Goal: Information Seeking & Learning: Learn about a topic

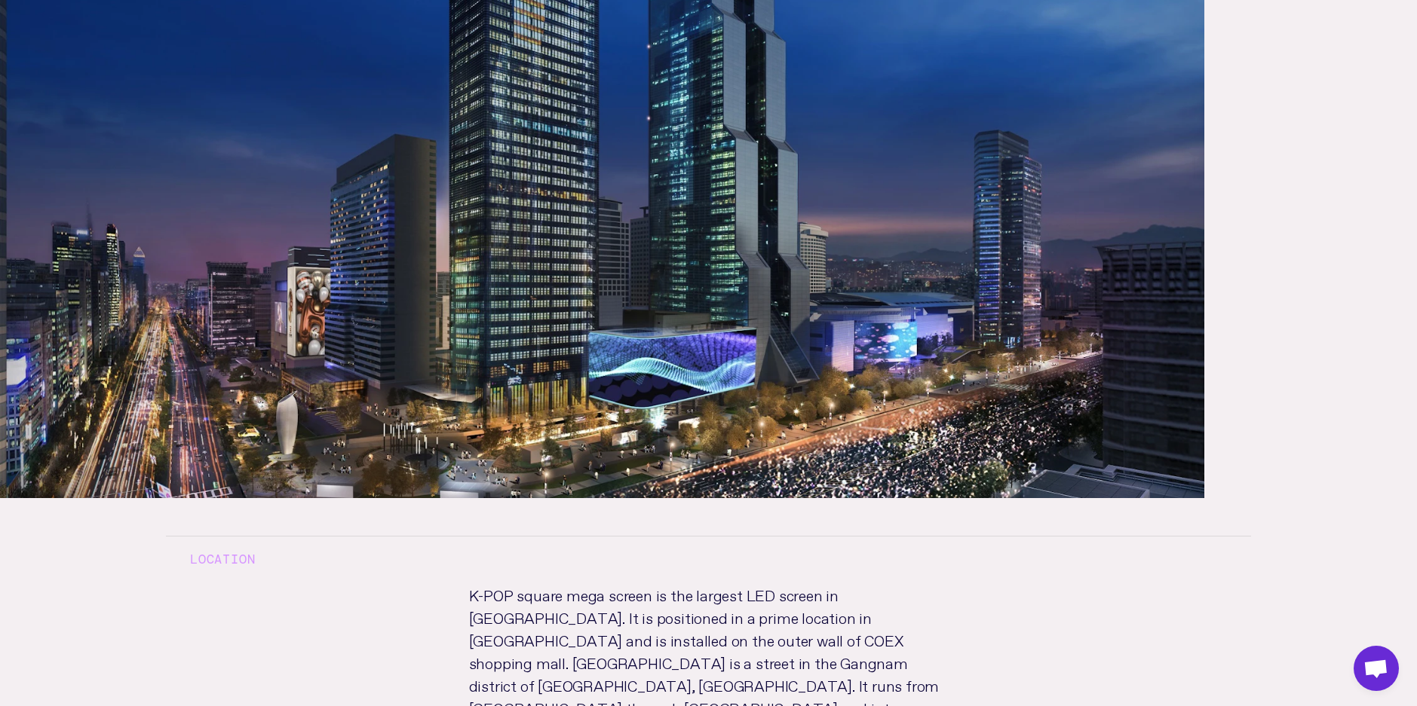
scroll to position [678, 0]
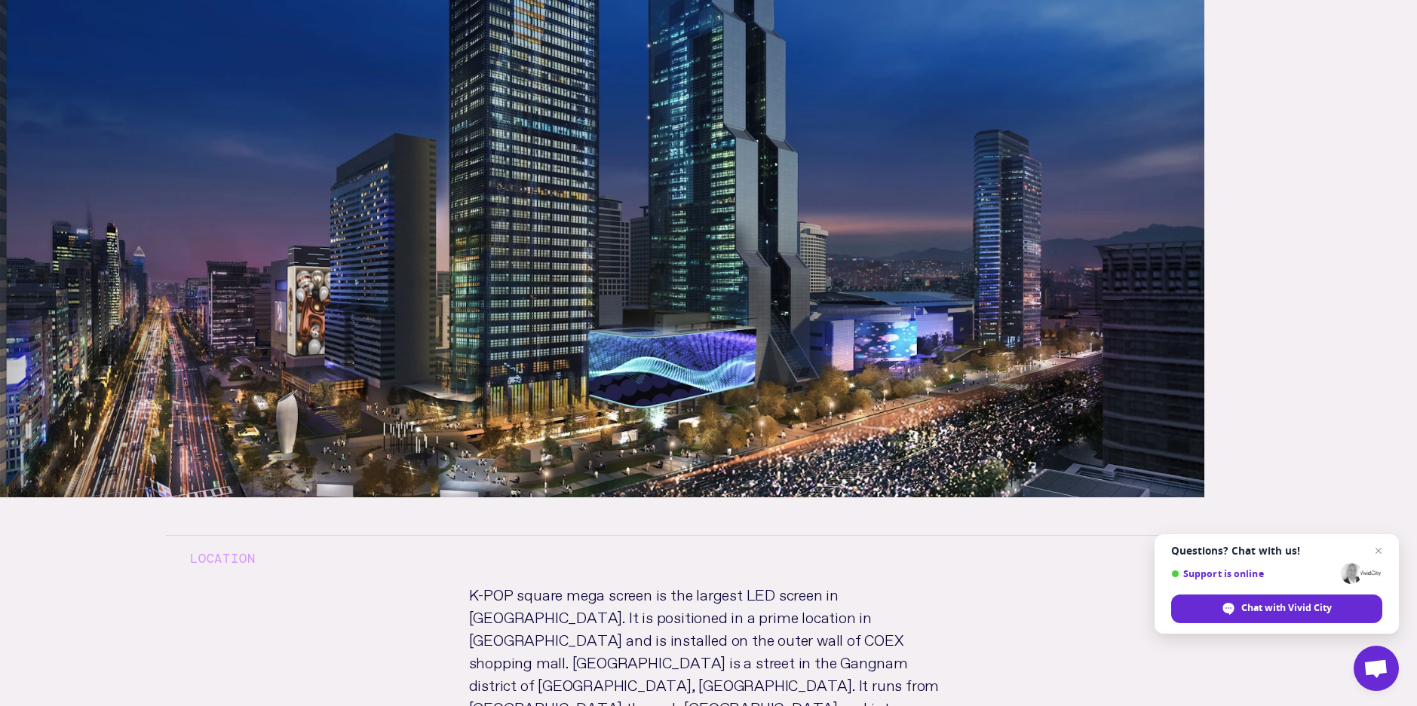
click at [375, 535] on h3 "Location" at bounding box center [708, 558] width 1085 height 47
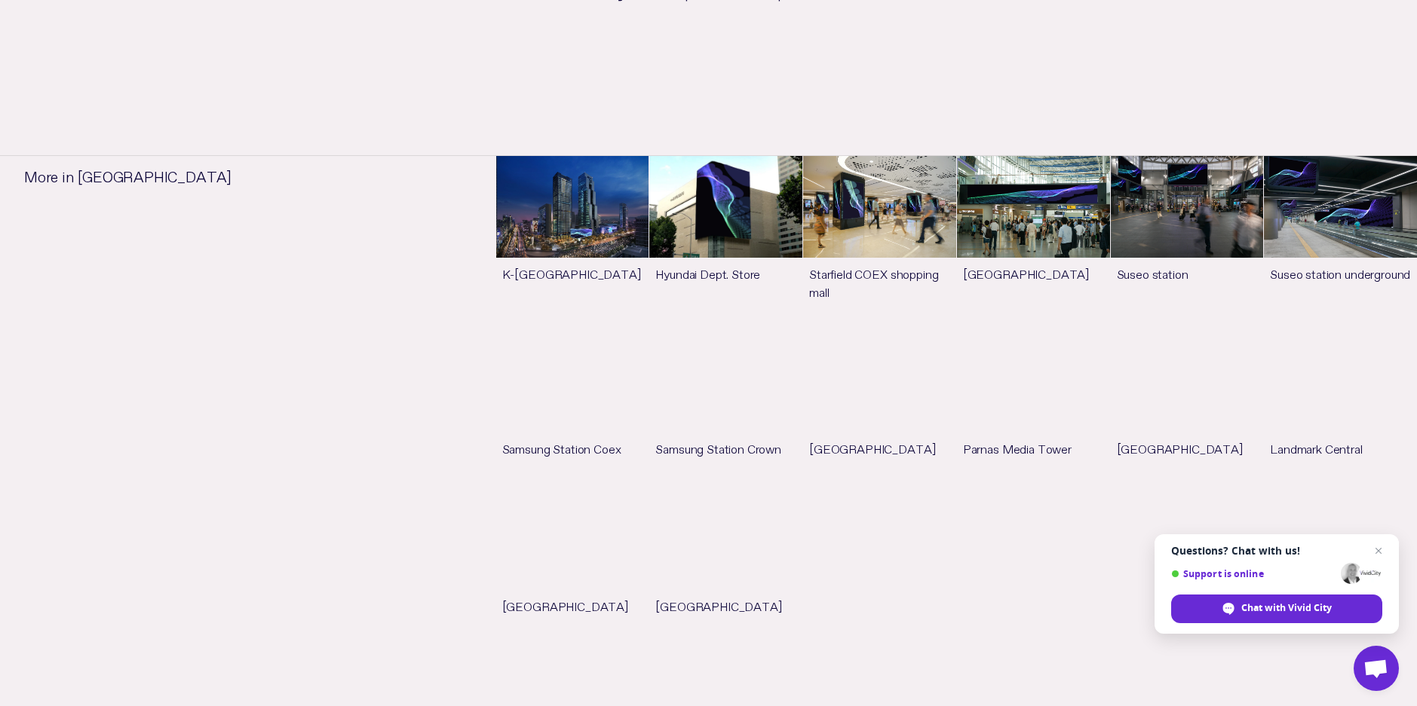
scroll to position [1508, 0]
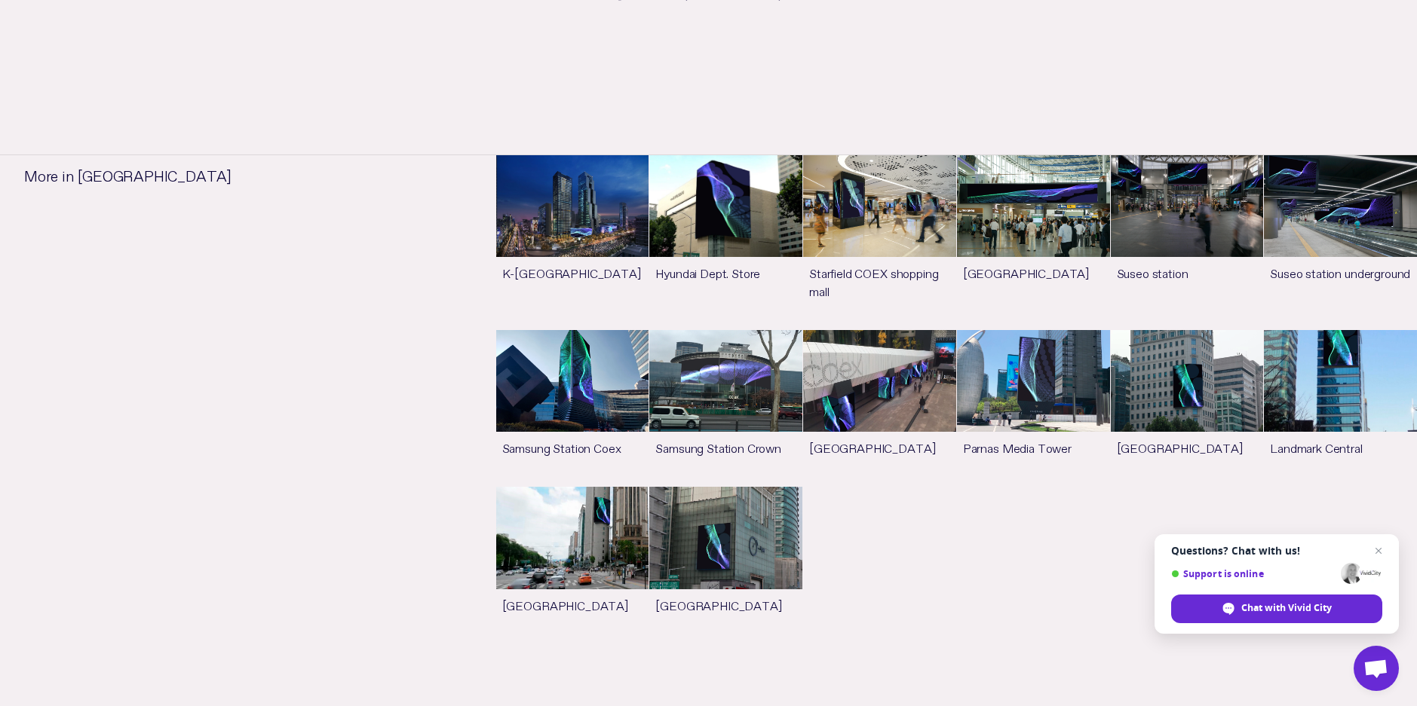
click at [825, 590] on ul "More in [GEOGRAPHIC_DATA] K-[GEOGRAPHIC_DATA] See more Hyundai Dept. Store See …" at bounding box center [708, 411] width 1417 height 711
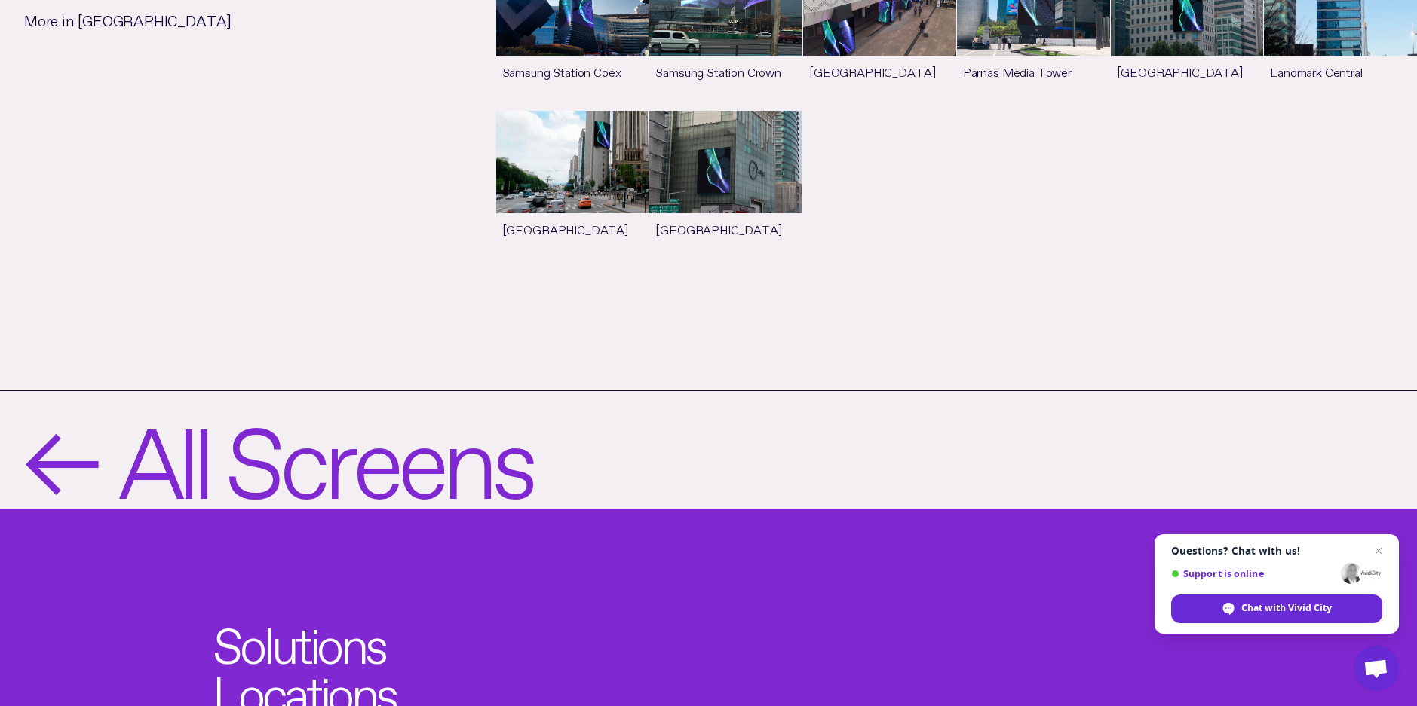
click at [187, 403] on span "All Screens" at bounding box center [324, 449] width 413 height 93
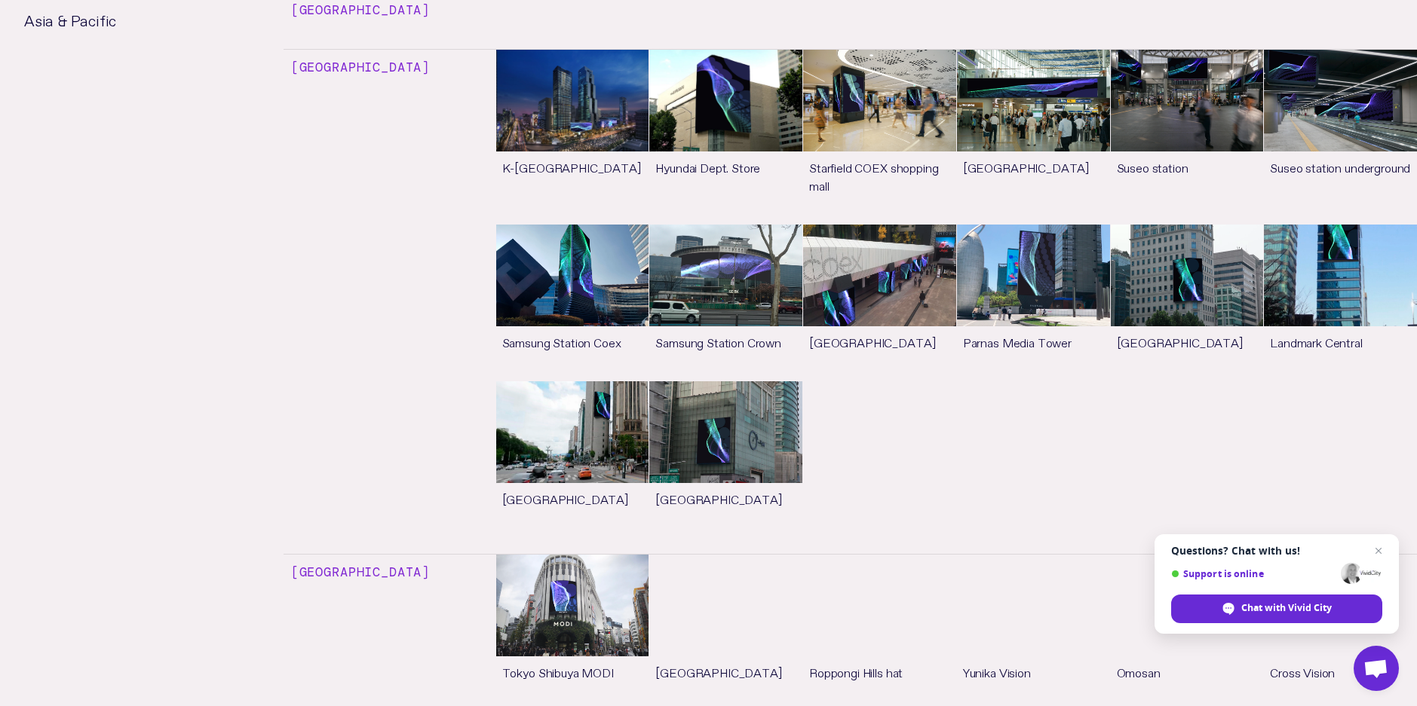
scroll to position [4674, 0]
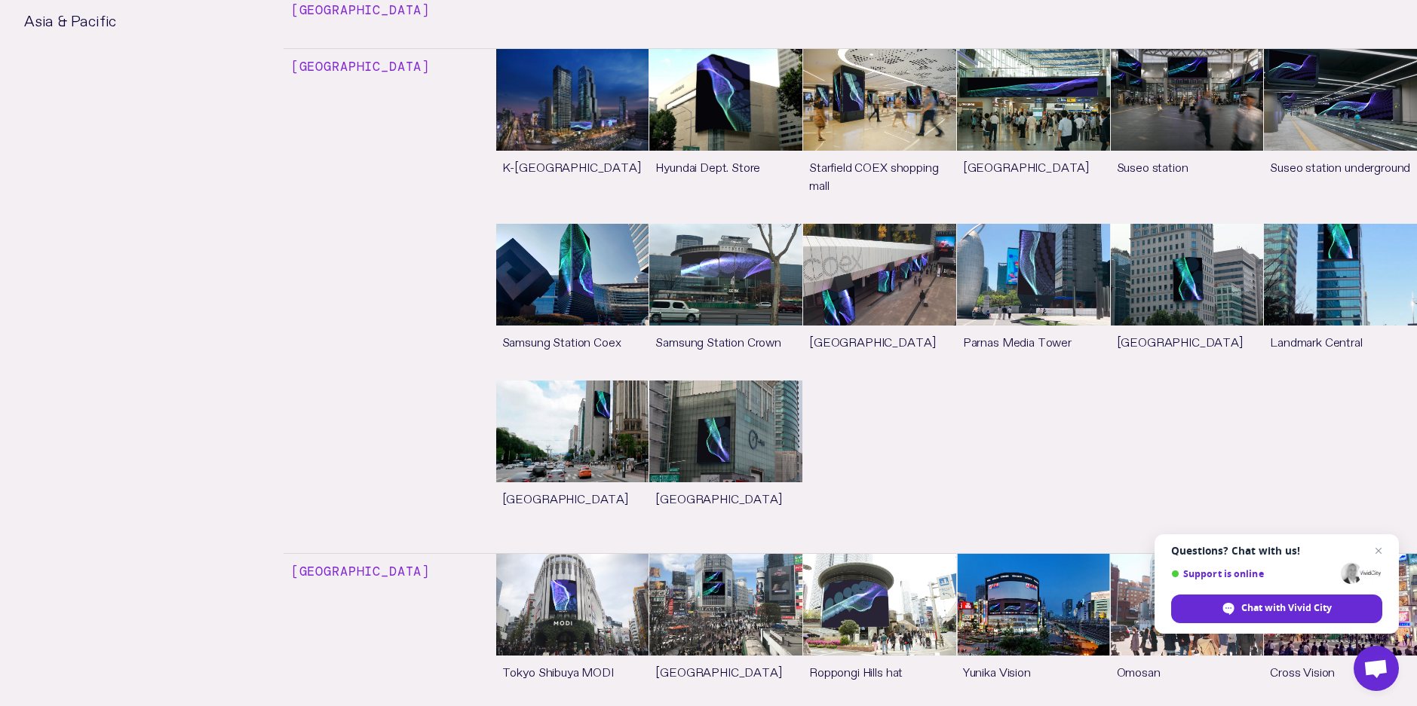
click at [250, 222] on li "[GEOGRAPHIC_DATA] [GEOGRAPHIC_DATA] [GEOGRAPHIC_DATA] Screen See more [GEOGRAPH…" at bounding box center [708, 569] width 1417 height 4959
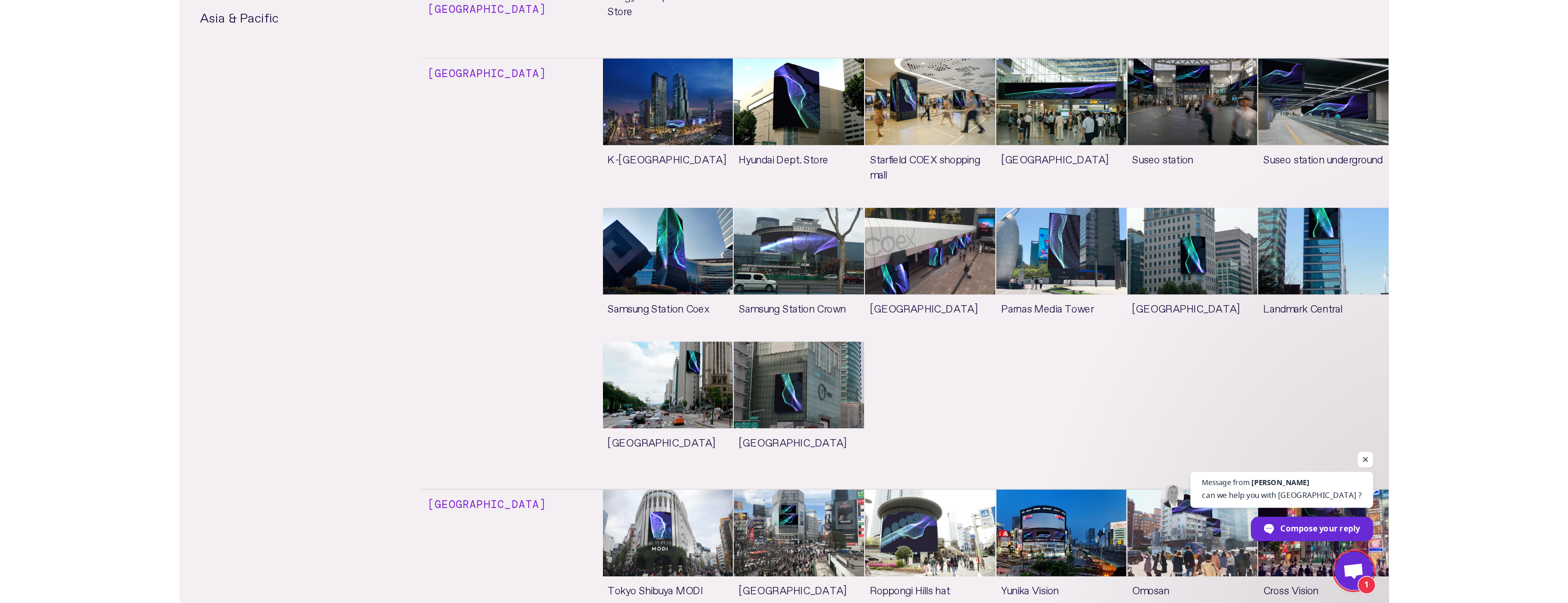
scroll to position [2856, 0]
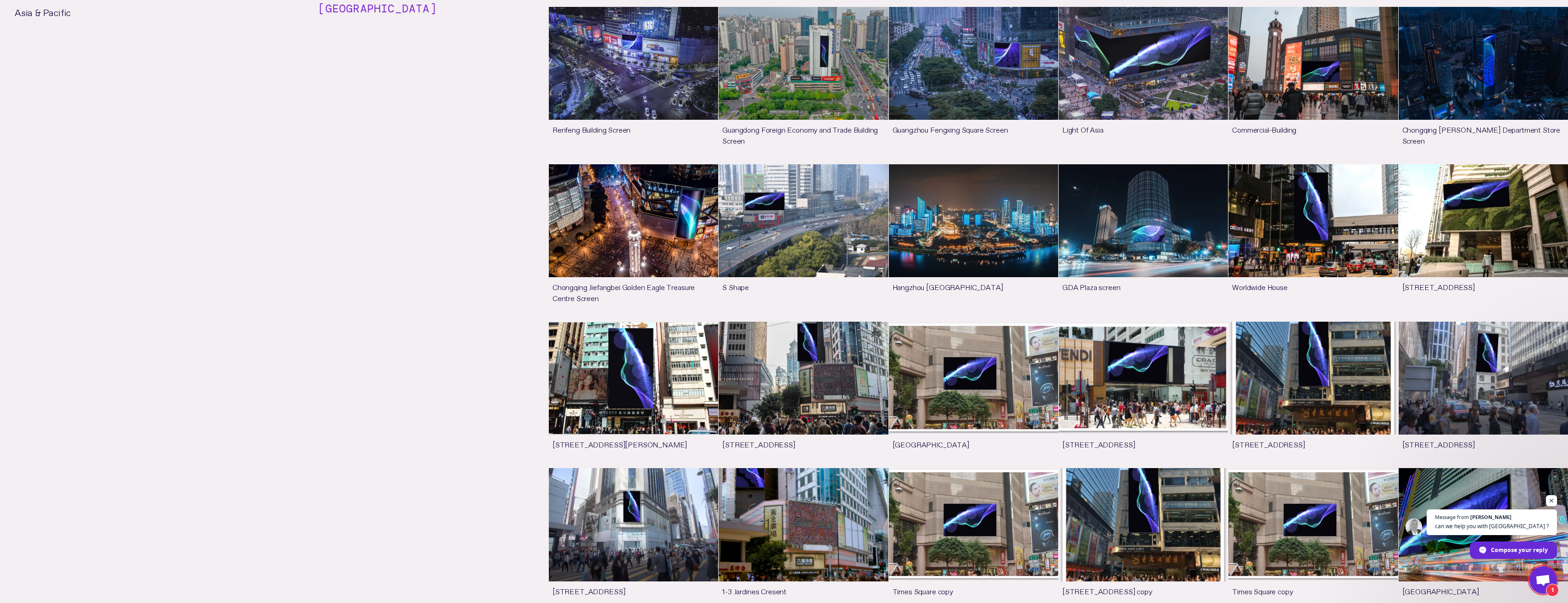
click at [381, 349] on li "[GEOGRAPHIC_DATA] [GEOGRAPHIC_DATA] Screen See more [GEOGRAPHIC_DATA] See more …" at bounding box center [940, 98] width 1255 height 1345
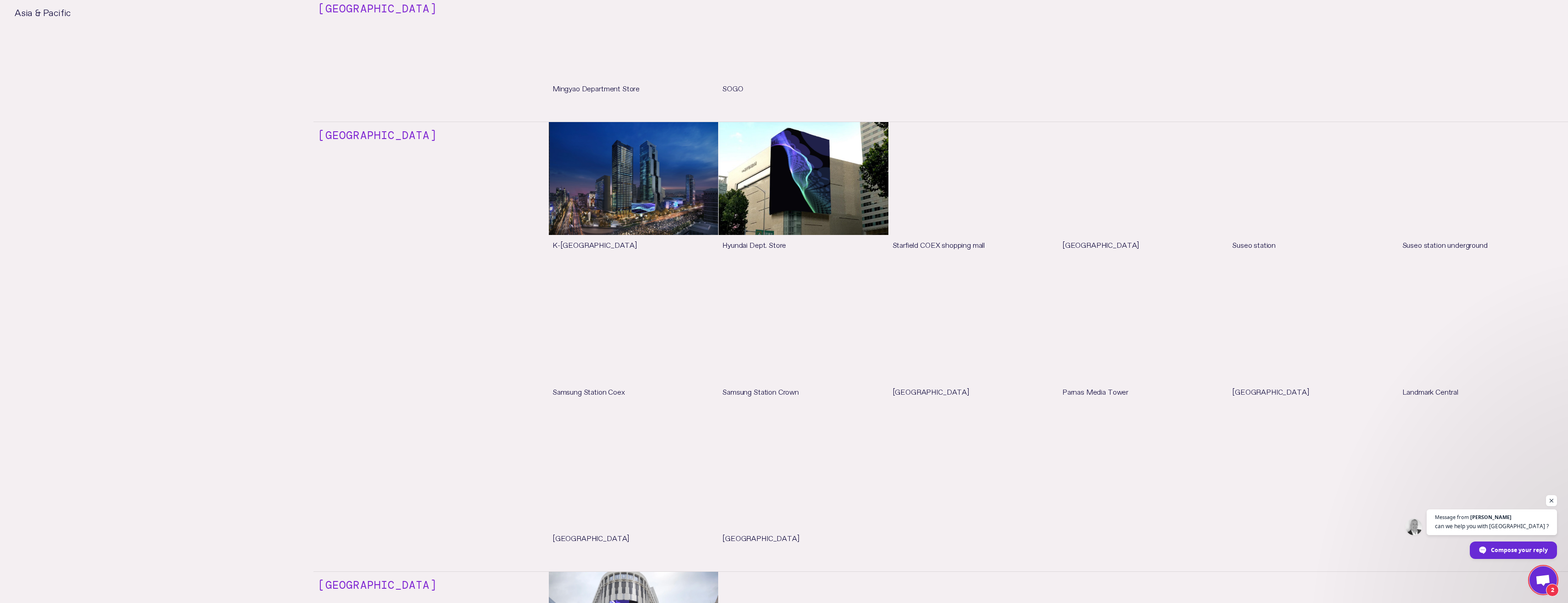
scroll to position [3807, 0]
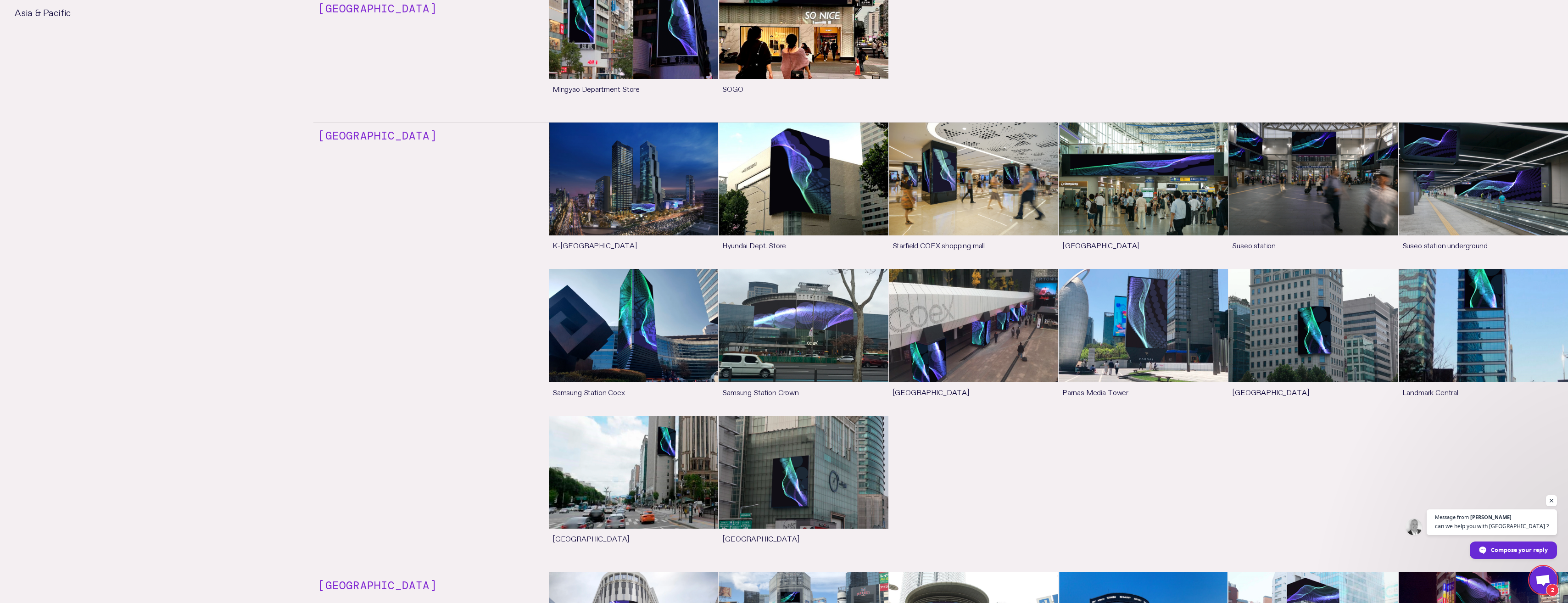
click at [416, 346] on li "[GEOGRAPHIC_DATA] K-[GEOGRAPHIC_DATA] See more Hyundai Dept. Store See more Sta…" at bounding box center [940, 349] width 1255 height 445
click at [572, 231] on link "See more" at bounding box center [634, 195] width 169 height 146
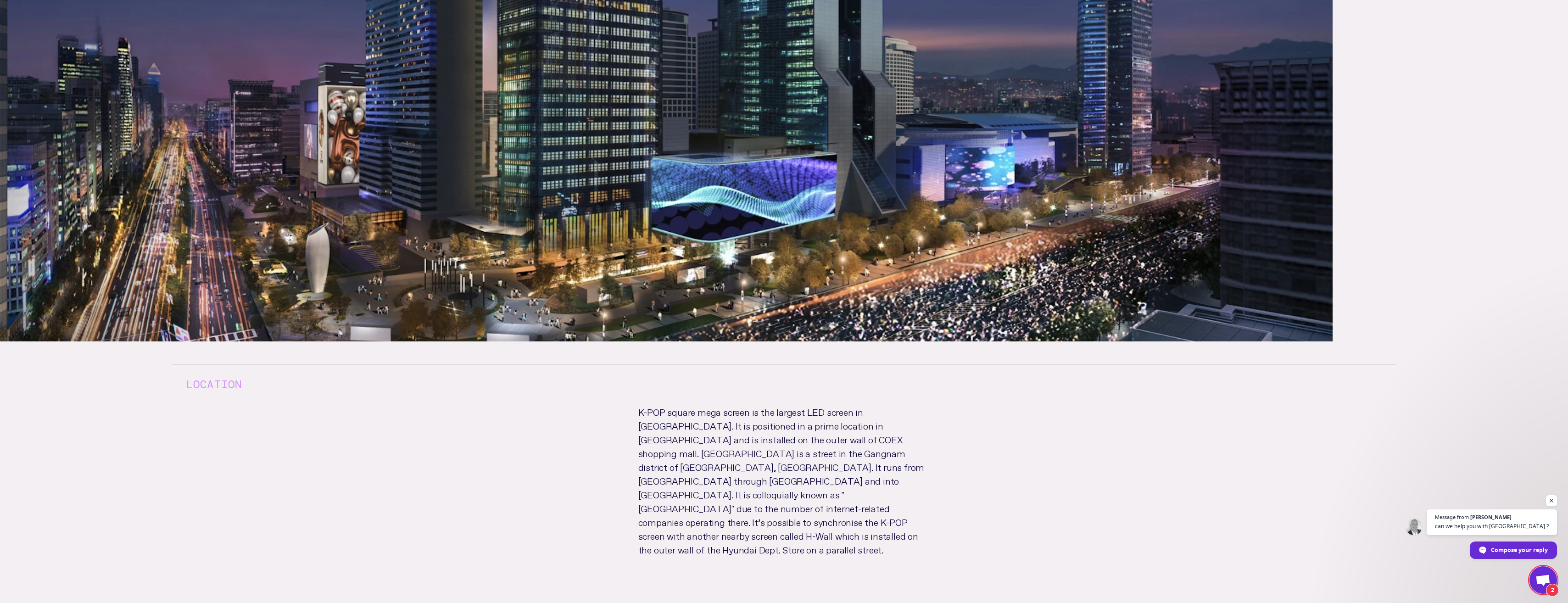
scroll to position [826, 0]
click at [796, 417] on p "K-POP square mega screen is the largest LED screen in [GEOGRAPHIC_DATA]. It is …" at bounding box center [785, 488] width 321 height 170
click at [827, 414] on p "K-POP square mega screen is the largest LED screen in [GEOGRAPHIC_DATA]. It is …" at bounding box center [785, 488] width 321 height 170
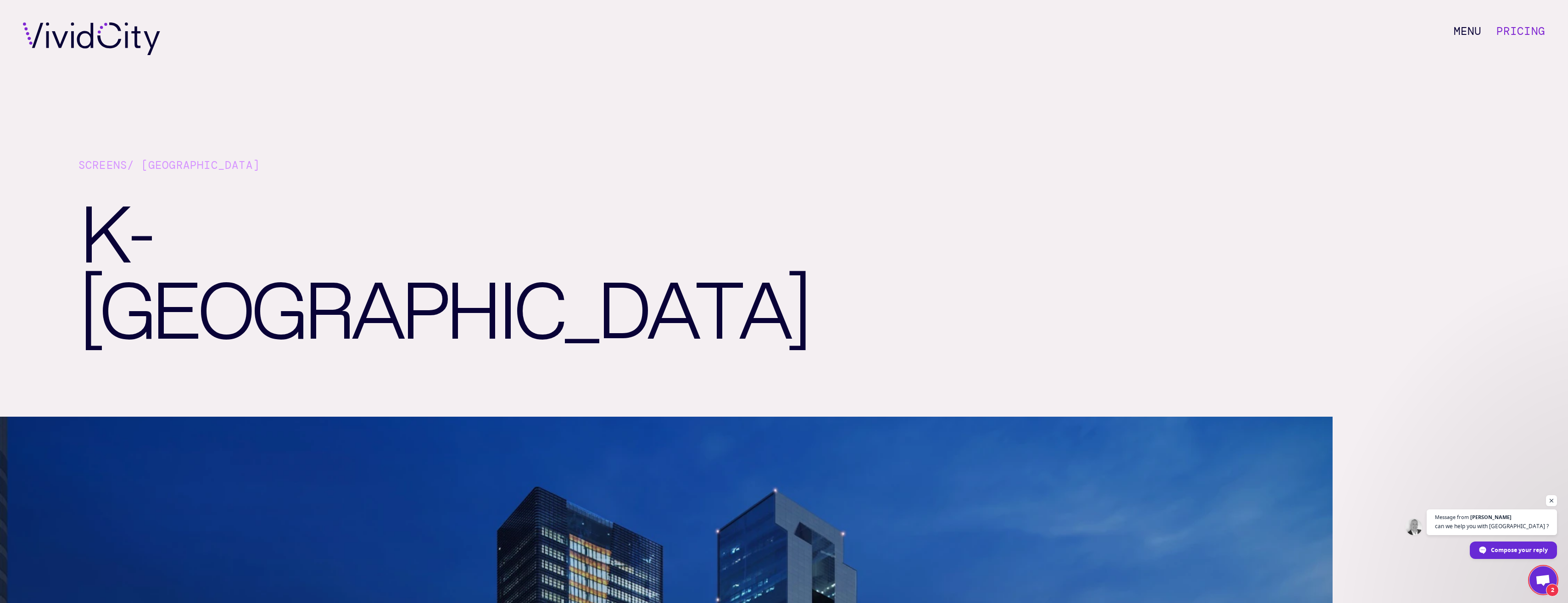
scroll to position [0, 0]
click at [85, 32] on icon at bounding box center [96, 40] width 128 height 33
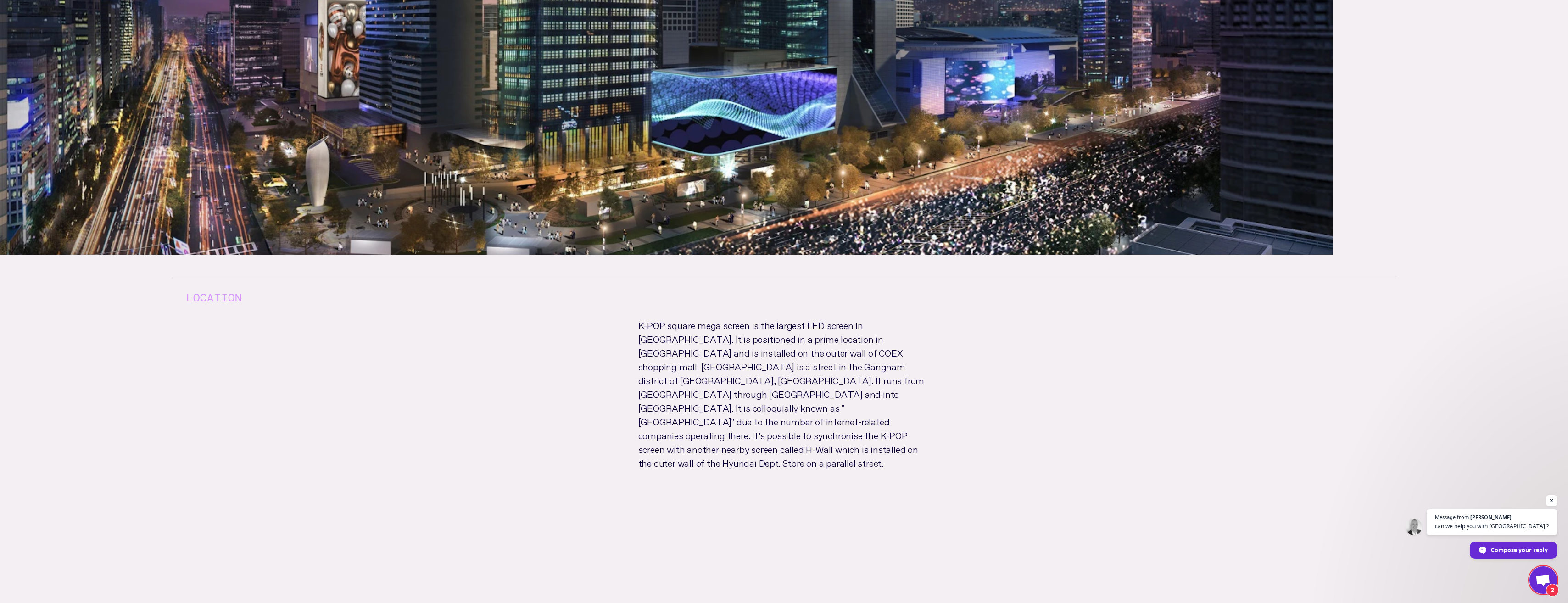
click at [810, 347] on p "K-POP square mega screen is the largest LED screen in [GEOGRAPHIC_DATA]. It is …" at bounding box center [785, 402] width 321 height 170
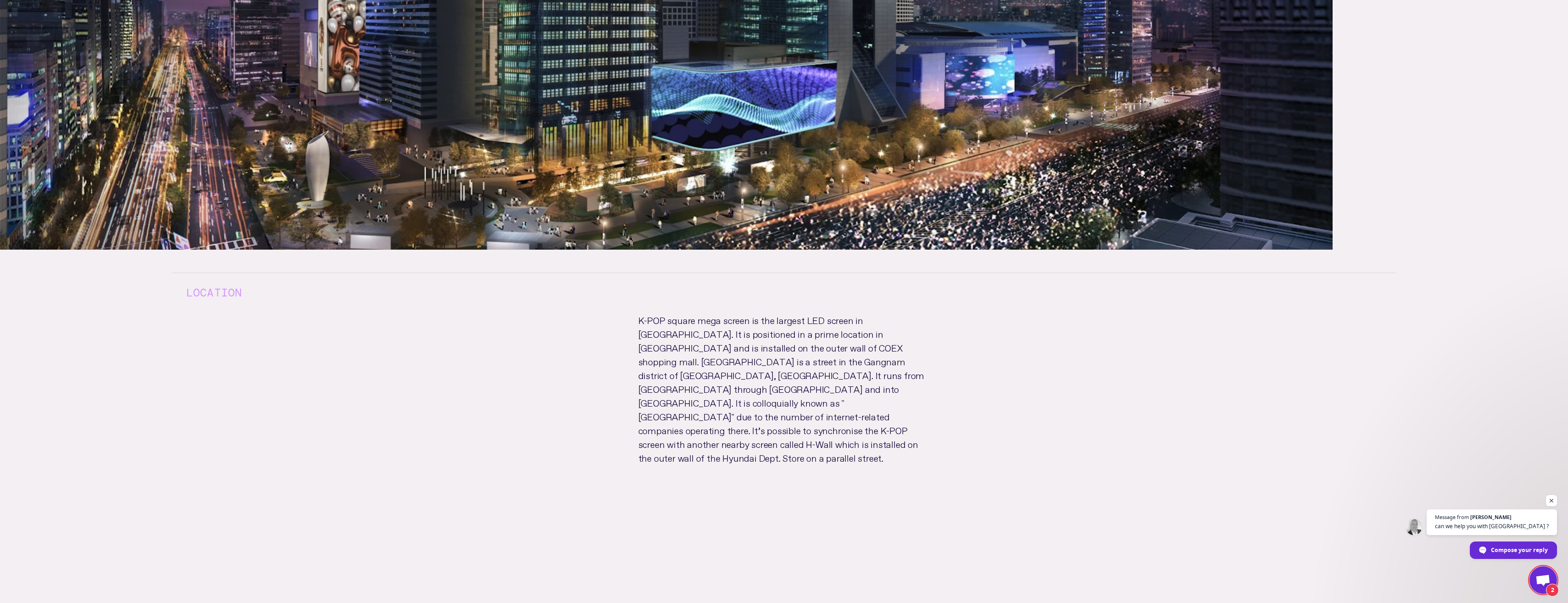
scroll to position [918, 0]
click at [618, 372] on div "Location K-POP square mega screen is the largest LED screen in [GEOGRAPHIC_DATA…" at bounding box center [784, 372] width 1255 height 247
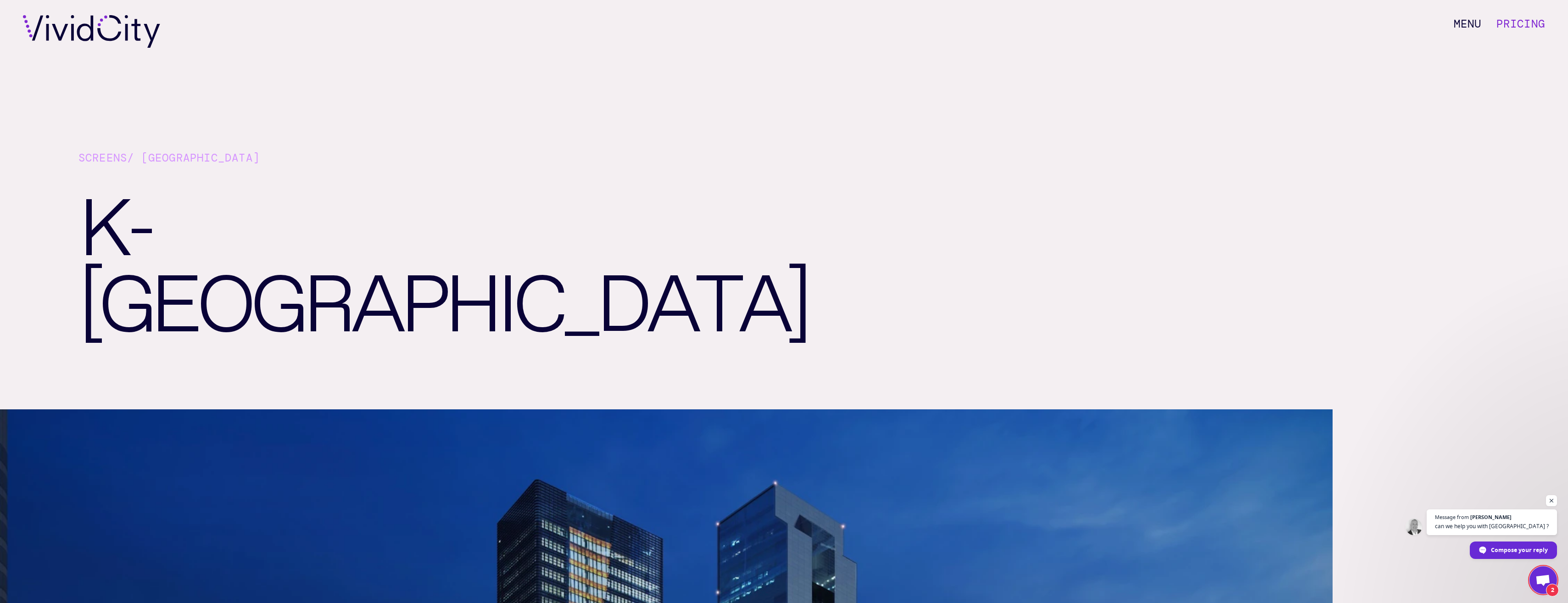
click at [382, 225] on h1 "K-[GEOGRAPHIC_DATA]" at bounding box center [397, 293] width 639 height 232
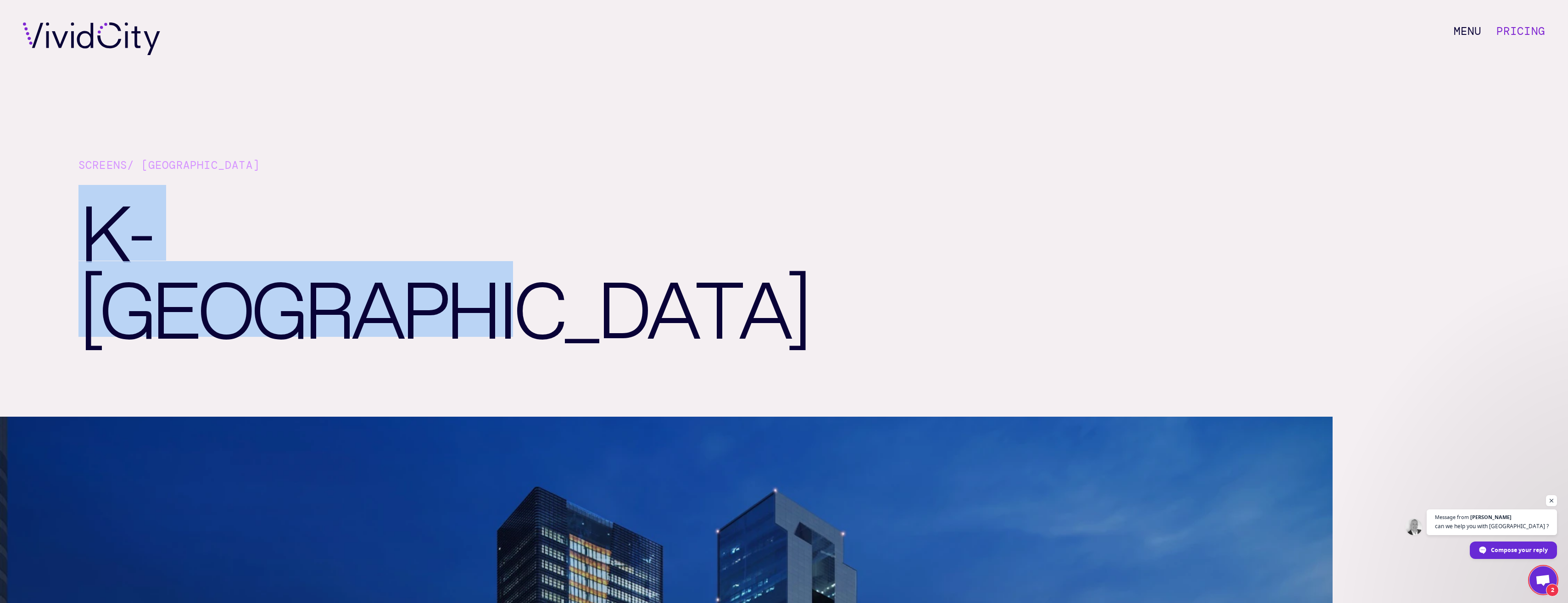
scroll to position [0, 0]
drag, startPoint x: 536, startPoint y: 241, endPoint x: 85, endPoint y: 227, distance: 451.2
click at [85, 227] on h1 "K-[GEOGRAPHIC_DATA]" at bounding box center [397, 301] width 639 height 232
copy h1 "K-[GEOGRAPHIC_DATA]"
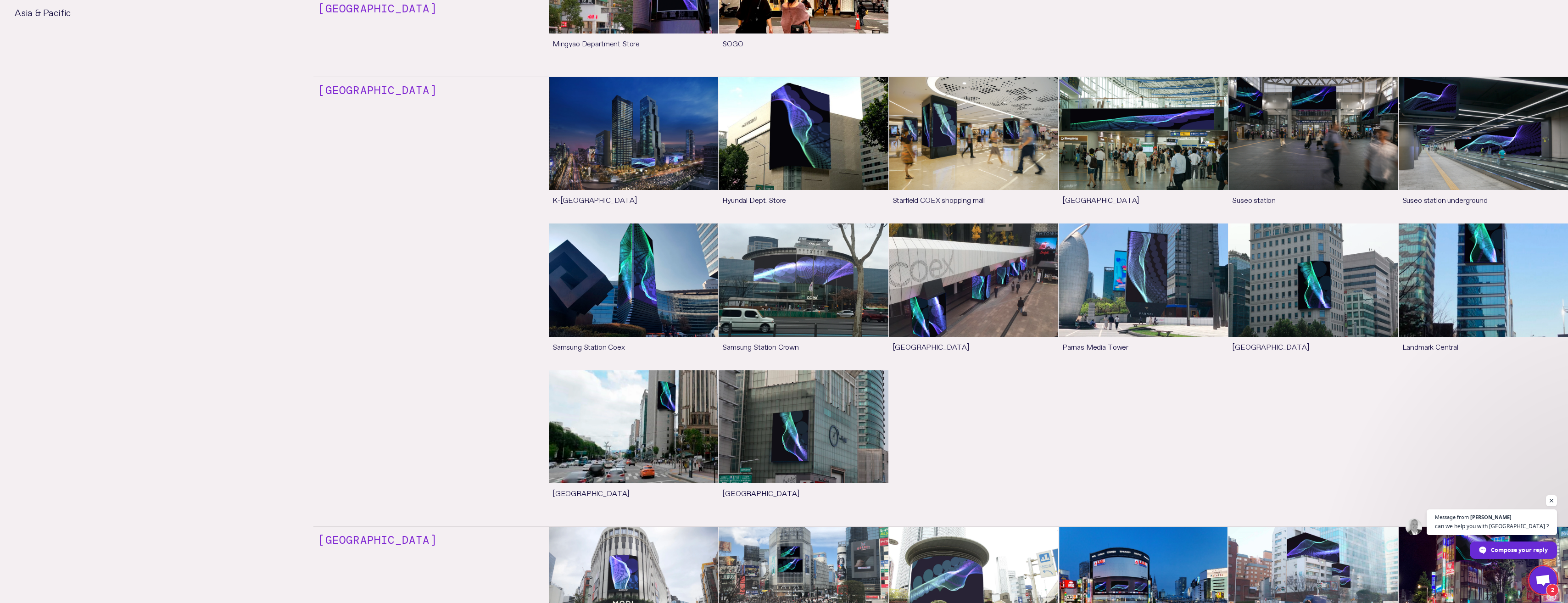
scroll to position [3853, 0]
click at [394, 282] on div "[GEOGRAPHIC_DATA]" at bounding box center [375, 303] width 123 height 445
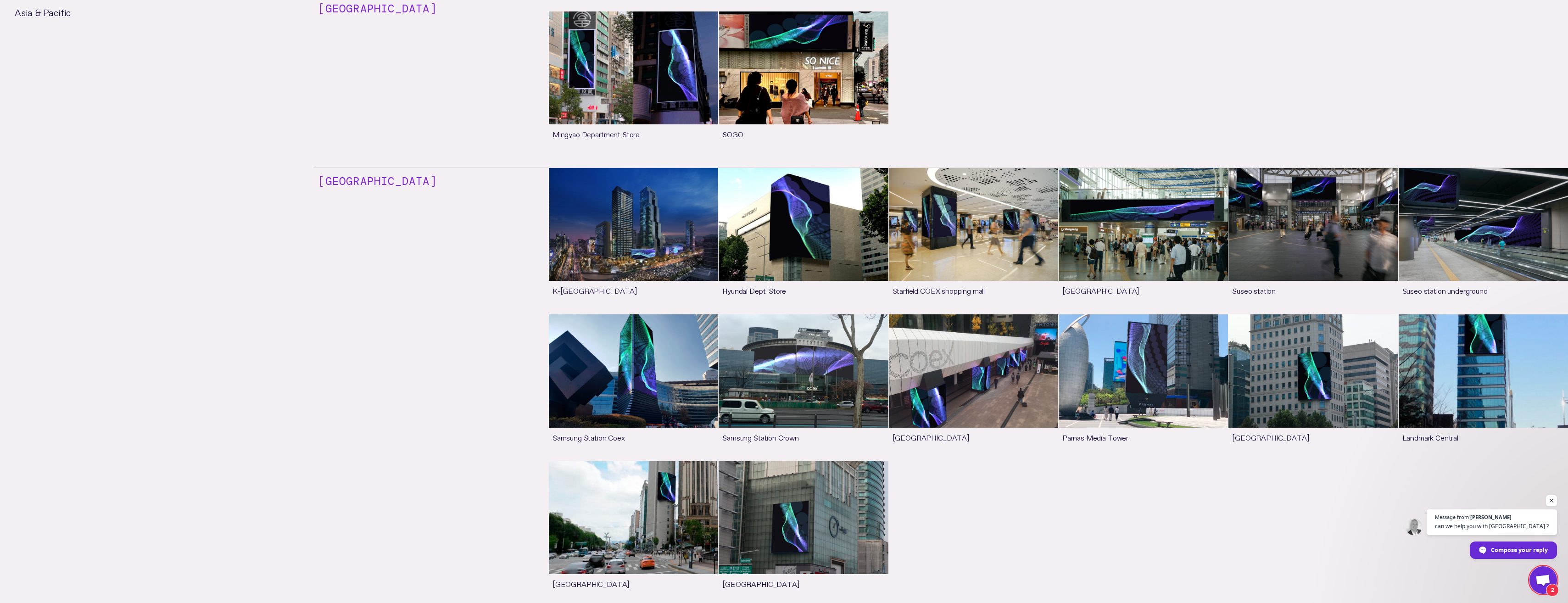
scroll to position [3762, 0]
drag, startPoint x: 1007, startPoint y: 537, endPoint x: 995, endPoint y: 520, distance: 20.8
click at [862, 430] on ul "K-POP Square See more Hyundai Dept. Store See more Starfield COEX shopping mall…" at bounding box center [1059, 388] width 1019 height 440
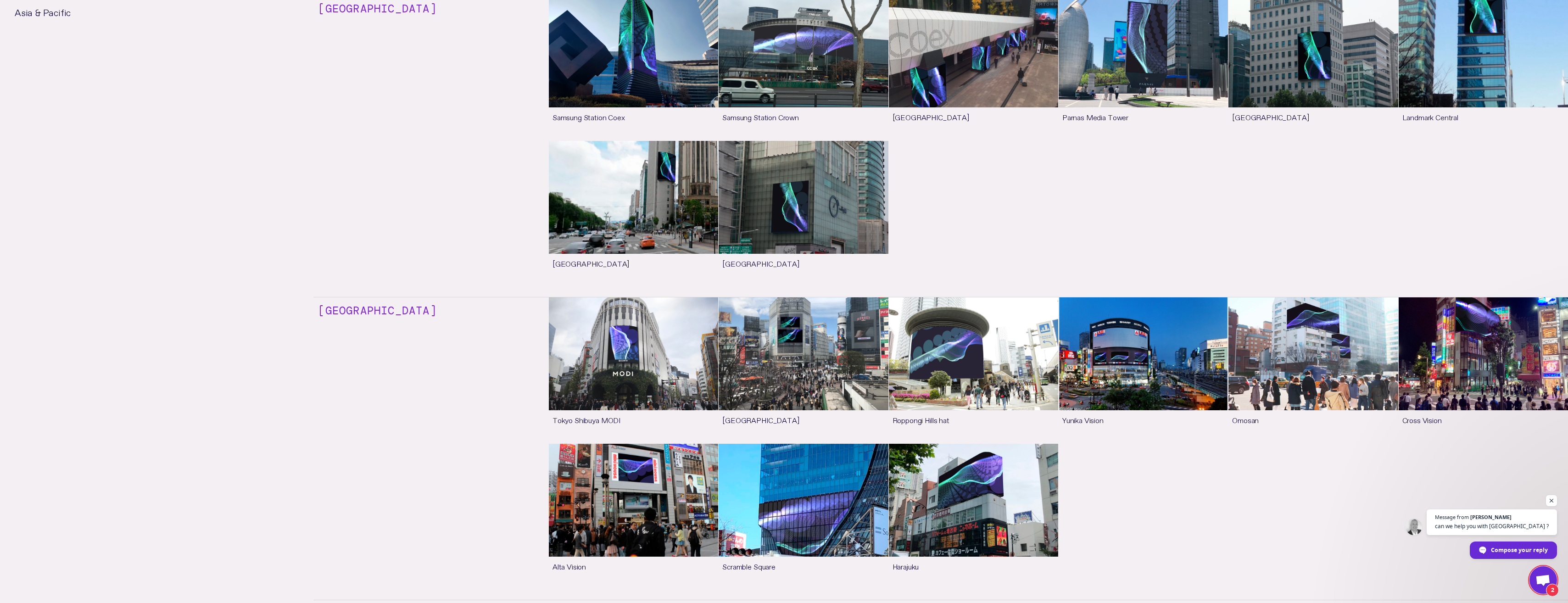
scroll to position [4083, 0]
click at [862, 430] on ul "[GEOGRAPHIC_DATA] [GEOGRAPHIC_DATA] more [GEOGRAPHIC_DATA] See more [GEOGRAPHIC…" at bounding box center [1059, 443] width 1019 height 293
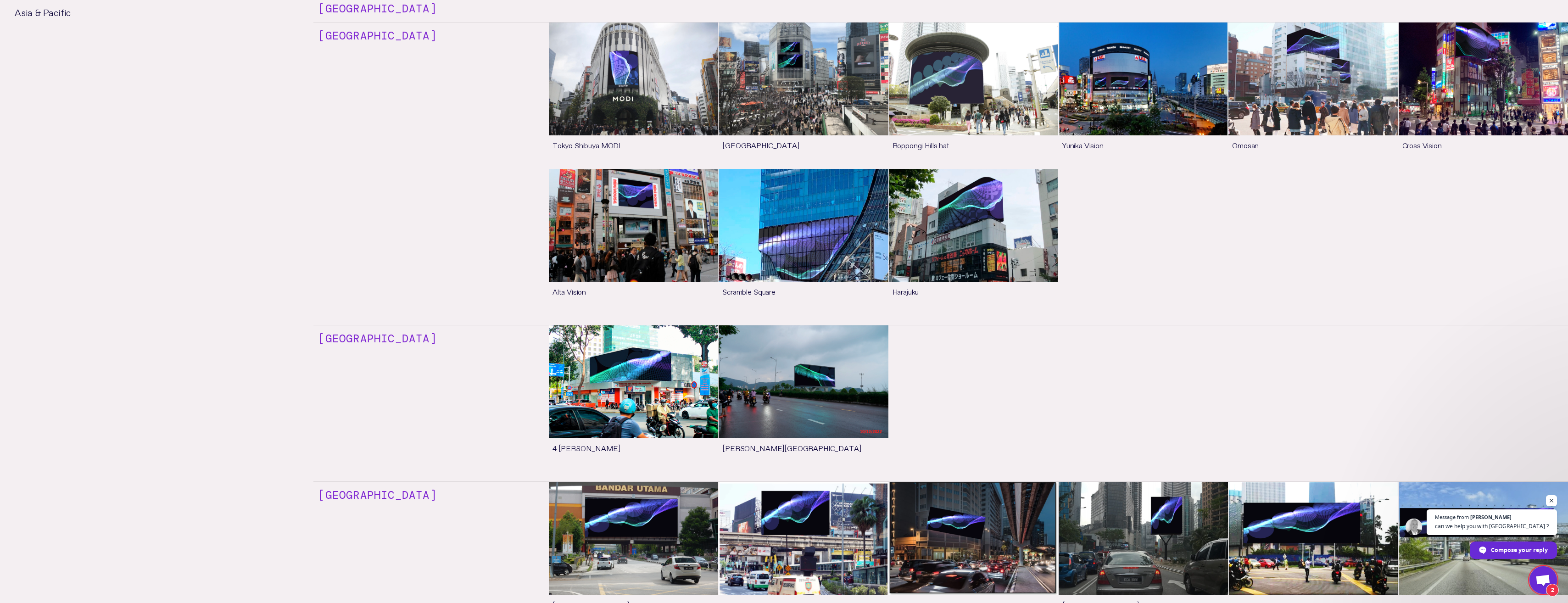
click at [862, 419] on ul "4 [PERSON_NAME] See more [PERSON_NAME][GEOGRAPHIC_DATA] See more" at bounding box center [1059, 398] width 1019 height 147
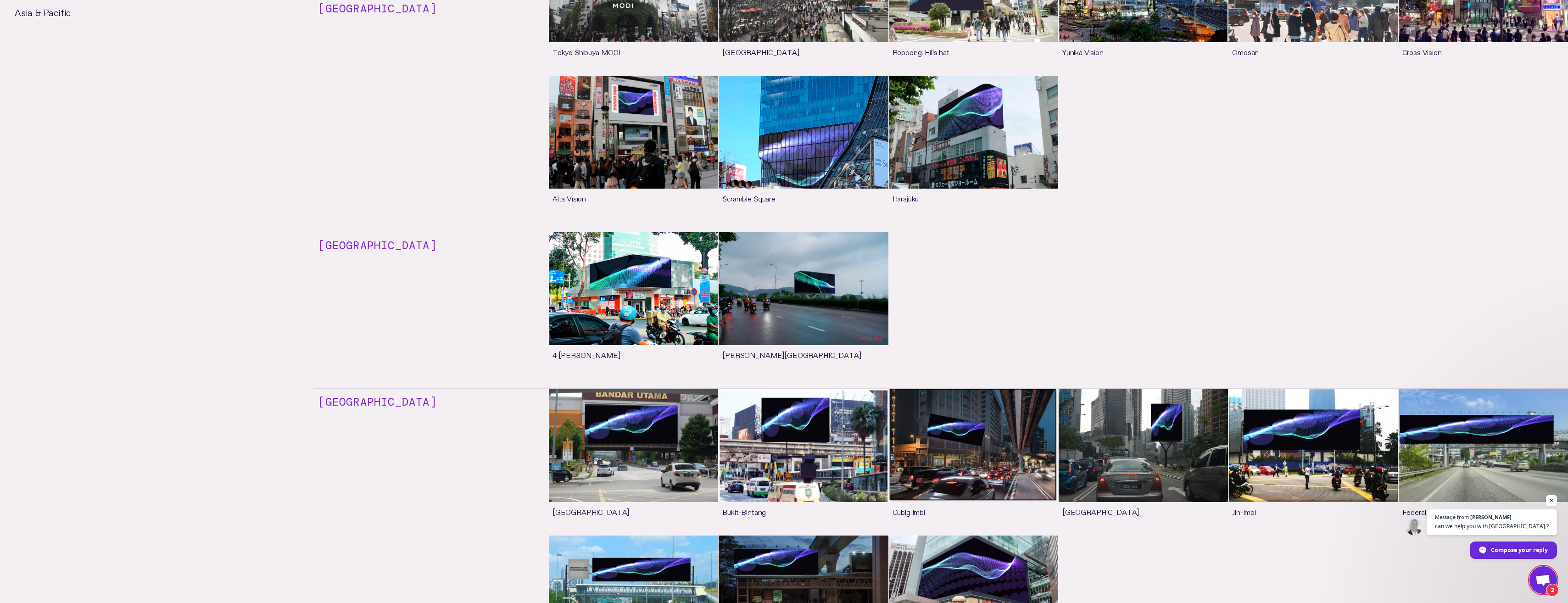
scroll to position [4450, 0]
